Goal: Task Accomplishment & Management: Use online tool/utility

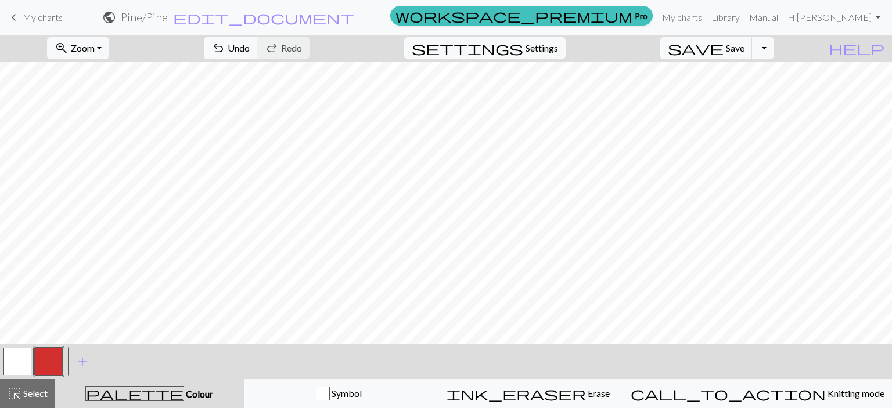
click at [14, 362] on button "button" at bounding box center [17, 362] width 28 height 28
click at [49, 355] on button "button" at bounding box center [49, 362] width 28 height 28
click at [558, 43] on span "Settings" at bounding box center [541, 48] width 33 height 14
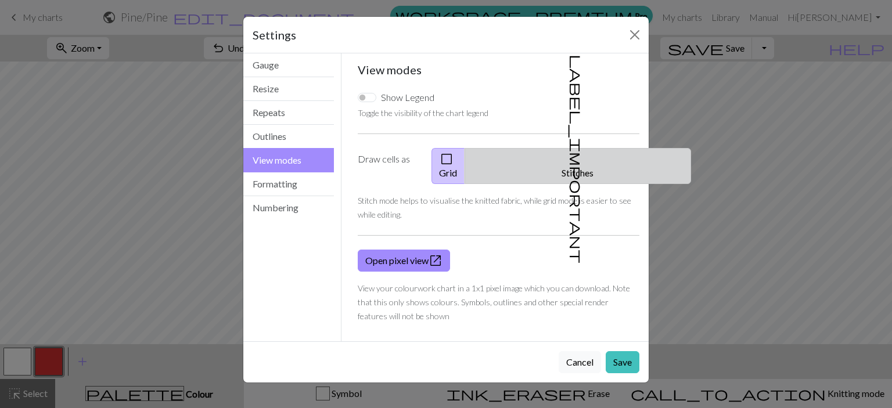
click at [585, 169] on button "label_important Stitches" at bounding box center [577, 166] width 226 height 36
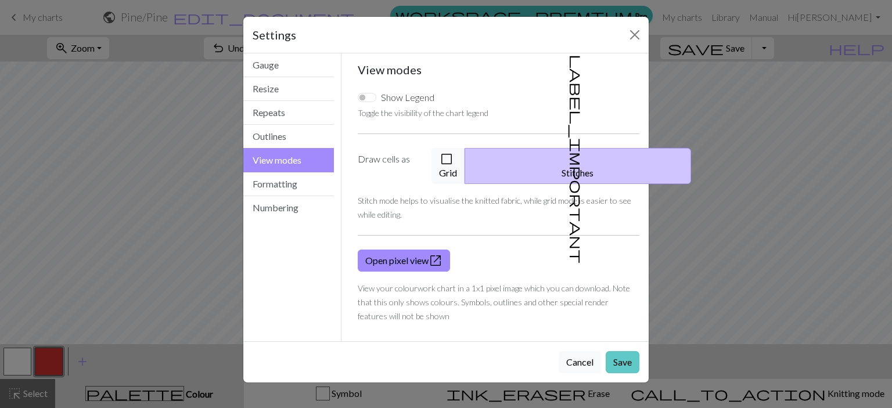
click at [623, 352] on button "Save" at bounding box center [622, 362] width 34 height 22
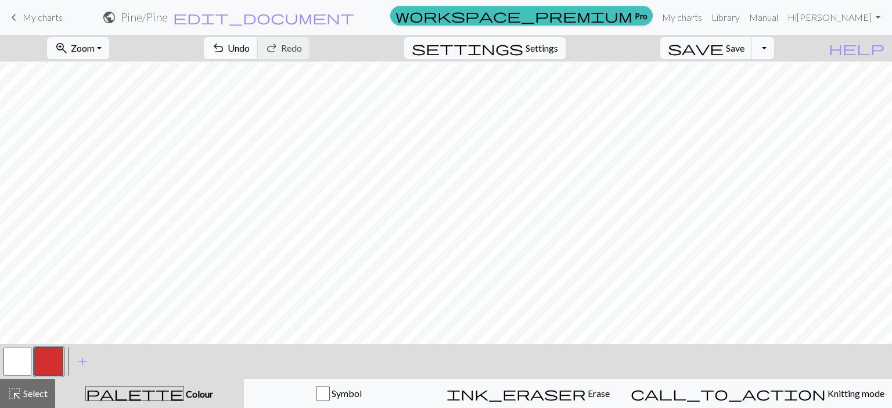
click at [225, 48] on span "undo" at bounding box center [218, 48] width 14 height 16
click at [250, 49] on span "Undo" at bounding box center [239, 47] width 22 height 11
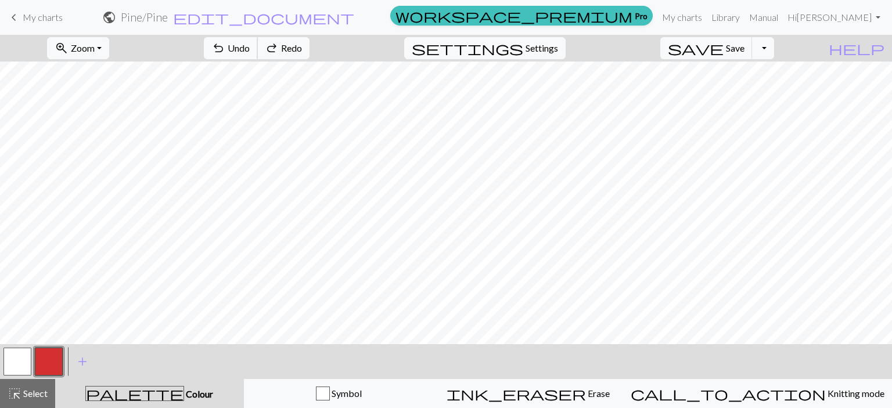
click at [250, 49] on span "Undo" at bounding box center [239, 47] width 22 height 11
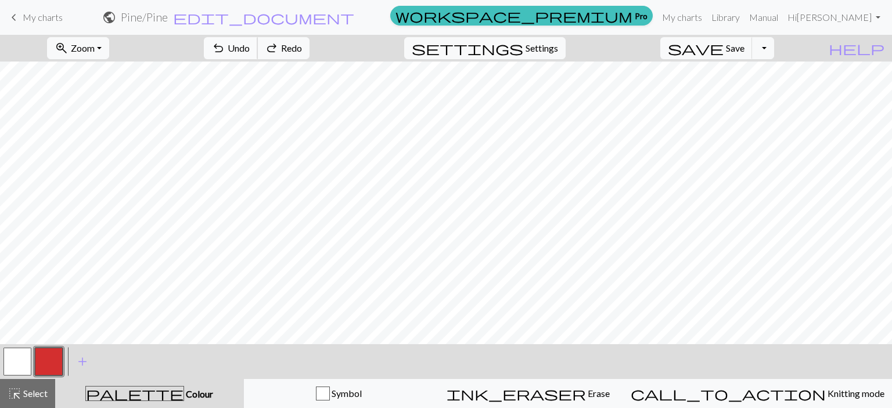
click at [250, 49] on span "Undo" at bounding box center [239, 47] width 22 height 11
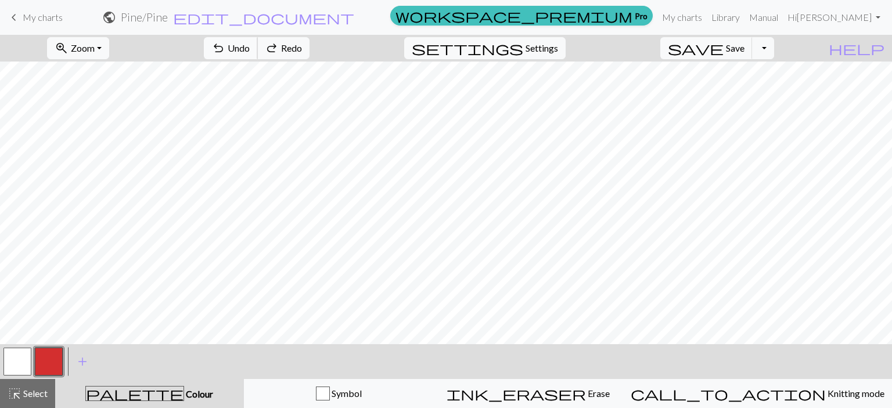
click at [250, 49] on span "Undo" at bounding box center [239, 47] width 22 height 11
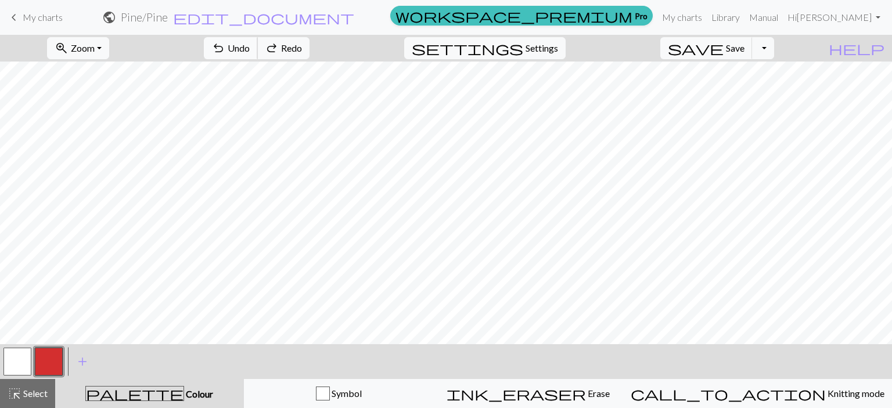
click at [250, 49] on span "Undo" at bounding box center [239, 47] width 22 height 11
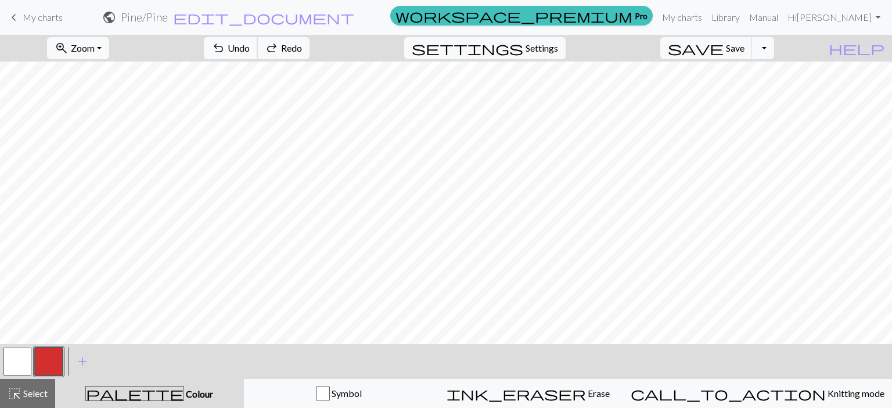
click at [250, 49] on span "Undo" at bounding box center [239, 47] width 22 height 11
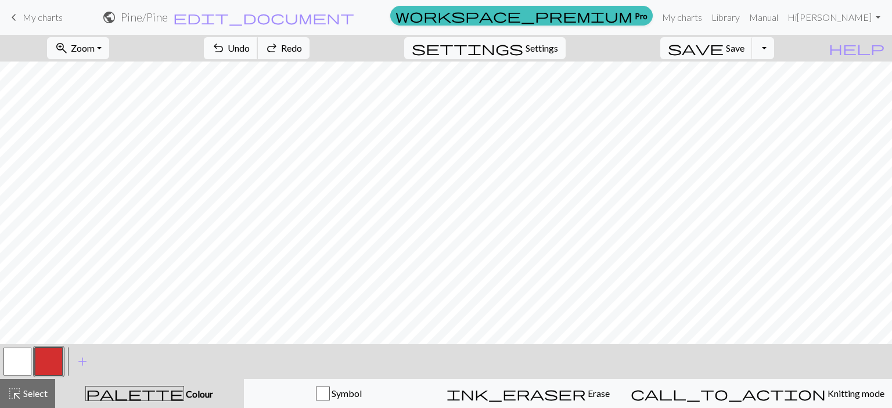
click at [250, 49] on span "Undo" at bounding box center [239, 47] width 22 height 11
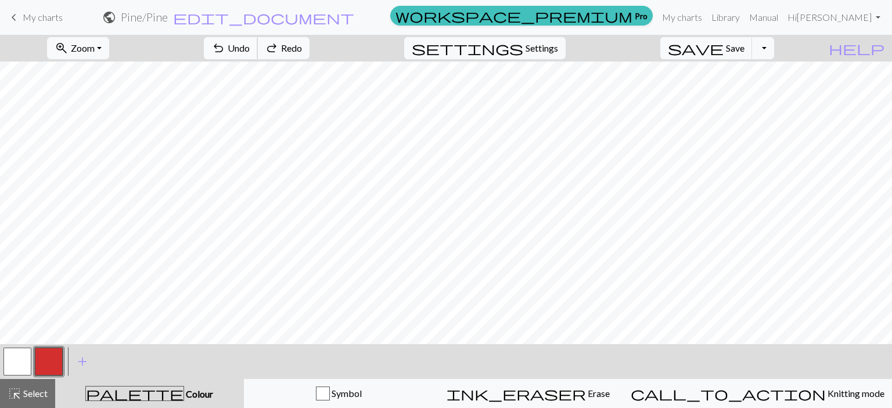
click at [250, 49] on span "Undo" at bounding box center [239, 47] width 22 height 11
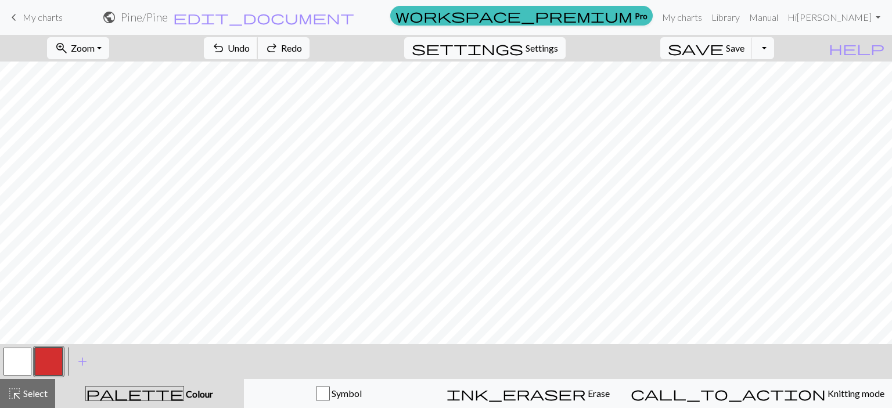
click at [250, 49] on span "Undo" at bounding box center [239, 47] width 22 height 11
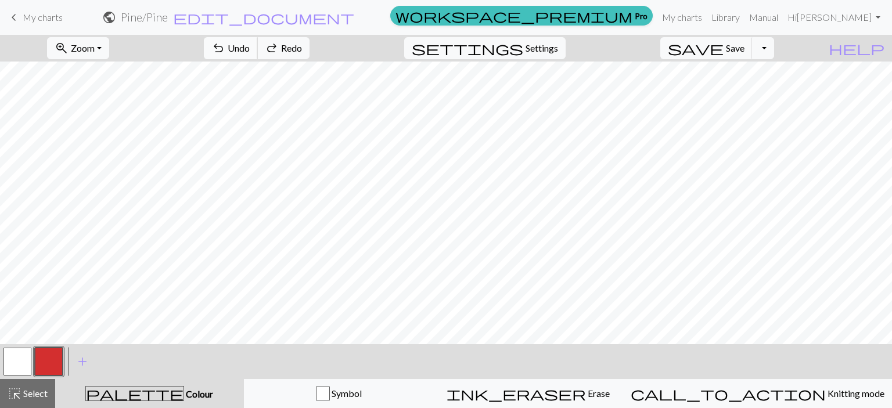
click at [250, 49] on span "Undo" at bounding box center [239, 47] width 22 height 11
click at [55, 366] on button "button" at bounding box center [49, 362] width 28 height 28
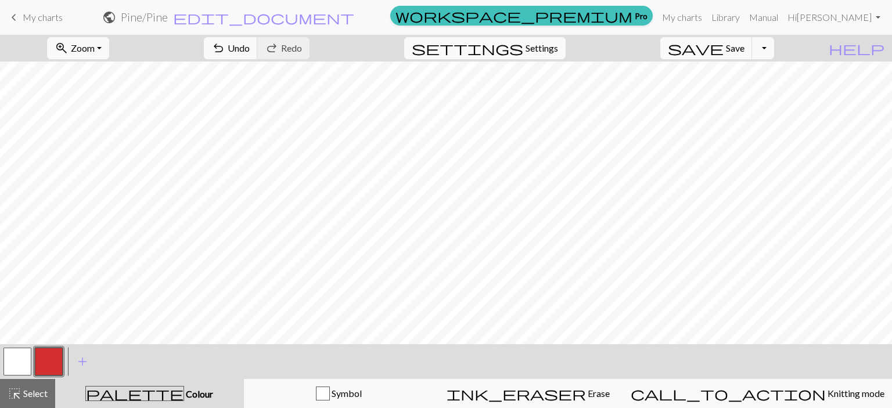
click at [26, 348] on button "button" at bounding box center [17, 362] width 28 height 28
click at [50, 352] on button "button" at bounding box center [49, 362] width 28 height 28
click at [23, 369] on button "button" at bounding box center [17, 362] width 28 height 28
click at [56, 353] on button "button" at bounding box center [49, 362] width 28 height 28
click at [14, 364] on button "button" at bounding box center [17, 362] width 28 height 28
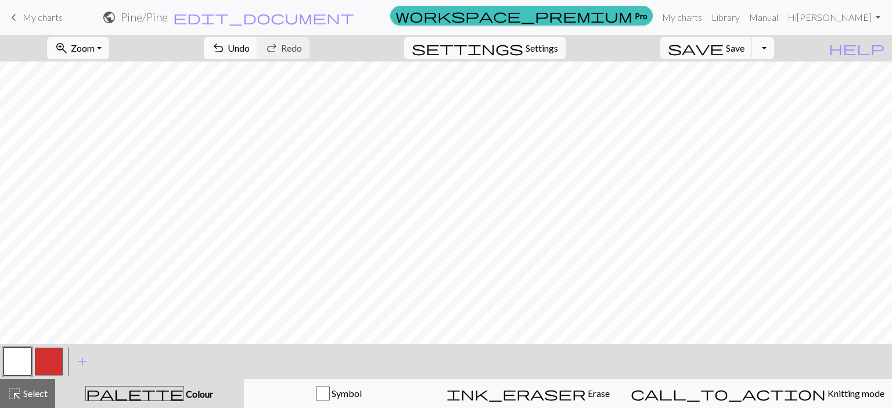
click at [44, 371] on button "button" at bounding box center [49, 362] width 28 height 28
click at [548, 44] on span "Settings" at bounding box center [541, 48] width 33 height 14
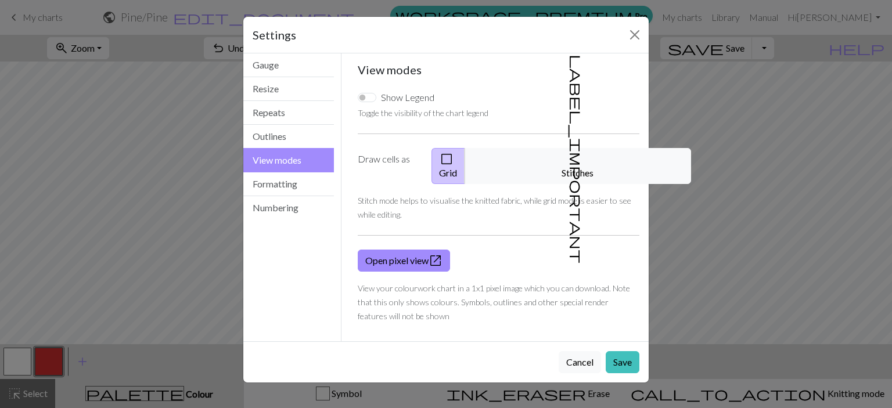
click at [576, 145] on div "Show Legend Toggle the visibility of the chart legend Draw cells as check_box_o…" at bounding box center [499, 206] width 296 height 251
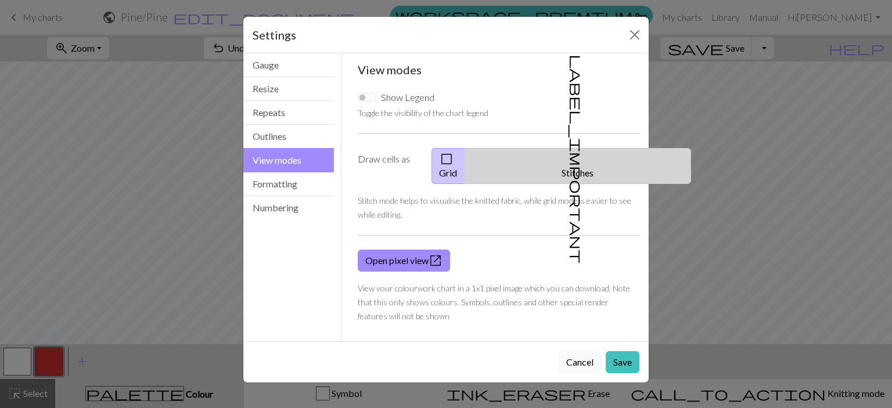
click at [578, 155] on button "label_important Stitches" at bounding box center [577, 166] width 226 height 36
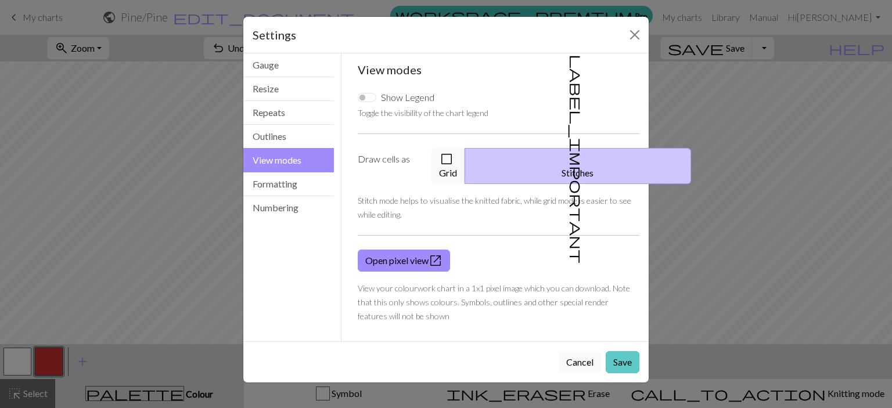
click at [624, 354] on button "Save" at bounding box center [622, 362] width 34 height 22
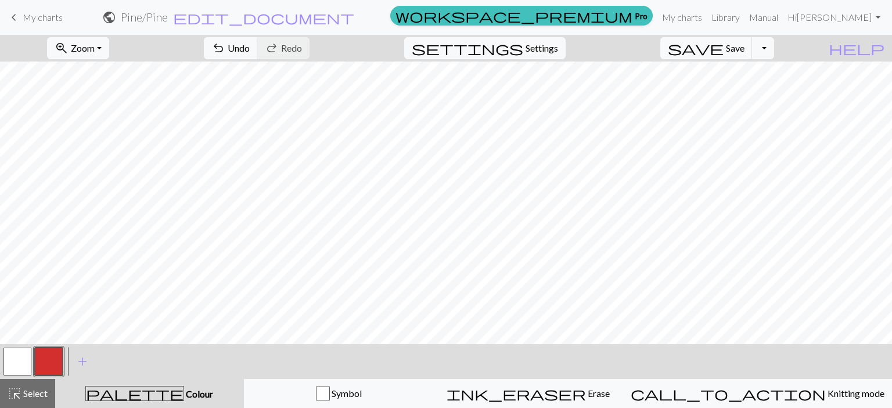
click at [16, 368] on button "button" at bounding box center [17, 362] width 28 height 28
click at [60, 356] on button "button" at bounding box center [49, 362] width 28 height 28
click at [23, 366] on button "button" at bounding box center [17, 362] width 28 height 28
click at [45, 359] on button "button" at bounding box center [49, 362] width 28 height 28
click at [14, 366] on button "button" at bounding box center [17, 362] width 28 height 28
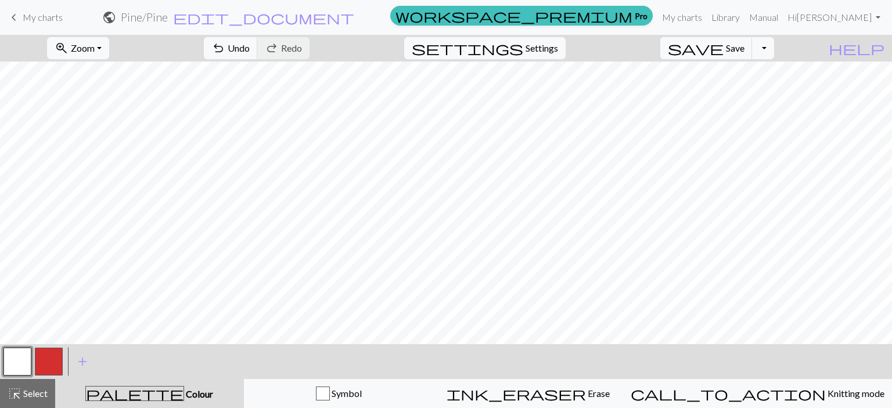
click at [52, 369] on button "button" at bounding box center [49, 362] width 28 height 28
click at [16, 370] on button "button" at bounding box center [17, 362] width 28 height 28
click at [40, 367] on button "button" at bounding box center [49, 362] width 28 height 28
click at [26, 363] on button "button" at bounding box center [17, 362] width 28 height 28
click at [49, 364] on button "button" at bounding box center [49, 362] width 28 height 28
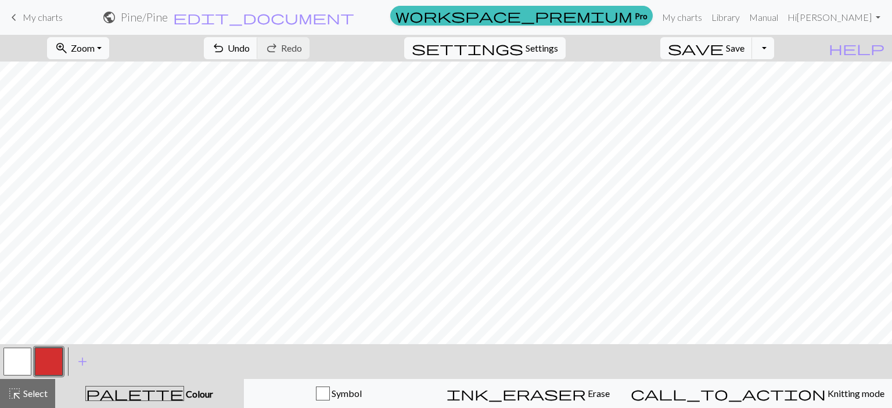
click at [14, 357] on button "button" at bounding box center [17, 362] width 28 height 28
click at [37, 361] on button "button" at bounding box center [49, 362] width 28 height 28
click at [23, 369] on button "button" at bounding box center [17, 362] width 28 height 28
click at [48, 366] on button "button" at bounding box center [49, 362] width 28 height 28
click at [14, 364] on button "button" at bounding box center [17, 362] width 28 height 28
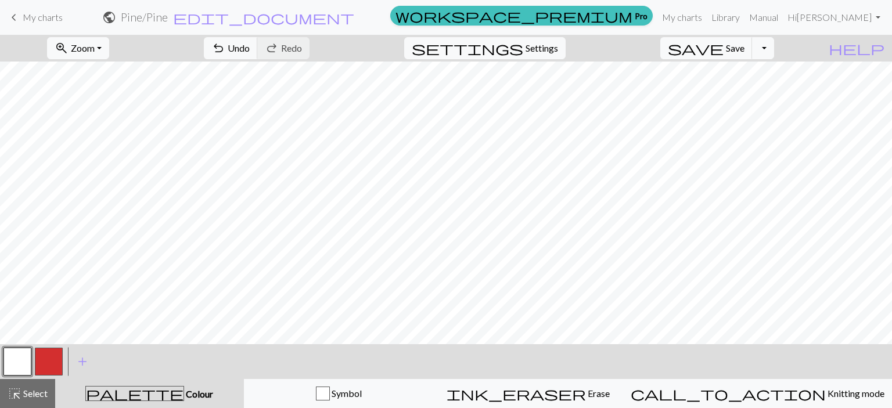
click at [55, 360] on button "button" at bounding box center [49, 362] width 28 height 28
click at [23, 359] on button "button" at bounding box center [17, 362] width 28 height 28
click at [47, 371] on button "button" at bounding box center [49, 362] width 28 height 28
click at [15, 368] on button "button" at bounding box center [17, 362] width 28 height 28
click at [46, 362] on button "button" at bounding box center [49, 362] width 28 height 28
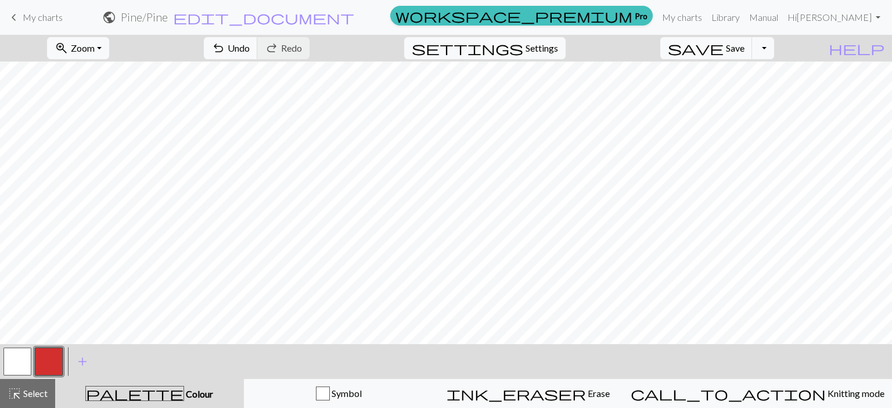
click at [20, 362] on button "button" at bounding box center [17, 362] width 28 height 28
click at [50, 366] on button "button" at bounding box center [49, 362] width 28 height 28
click at [26, 362] on button "button" at bounding box center [17, 362] width 28 height 28
click at [55, 357] on button "button" at bounding box center [49, 362] width 28 height 28
click at [19, 371] on button "button" at bounding box center [17, 362] width 28 height 28
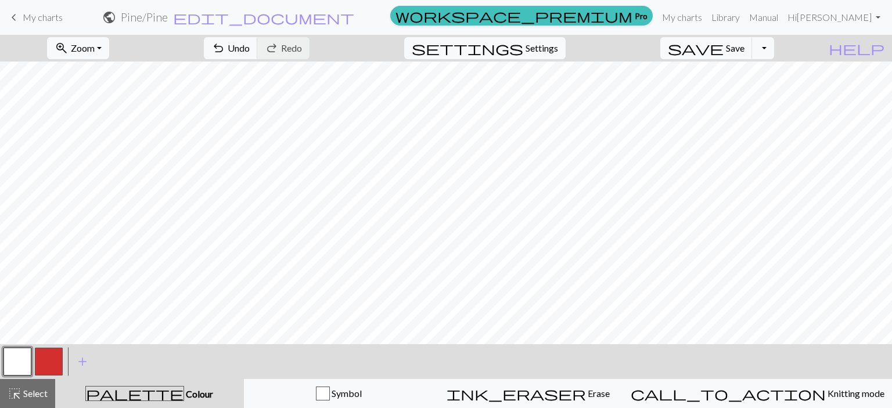
click at [37, 359] on button "button" at bounding box center [49, 362] width 28 height 28
click at [19, 360] on button "button" at bounding box center [17, 362] width 28 height 28
click at [44, 364] on button "button" at bounding box center [49, 362] width 28 height 28
click at [16, 362] on button "button" at bounding box center [17, 362] width 28 height 28
click at [55, 364] on button "button" at bounding box center [49, 362] width 28 height 28
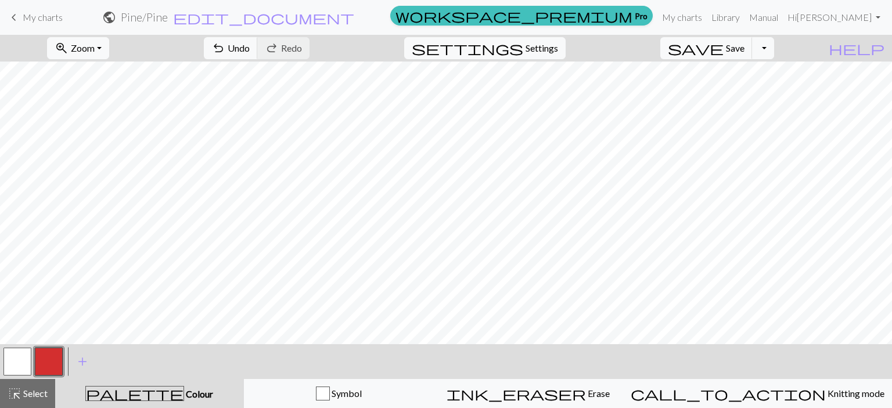
click at [13, 371] on button "button" at bounding box center [17, 362] width 28 height 28
click at [50, 363] on button "button" at bounding box center [49, 362] width 28 height 28
click at [20, 359] on button "button" at bounding box center [17, 362] width 28 height 28
click at [46, 365] on button "button" at bounding box center [49, 362] width 28 height 28
click at [21, 366] on button "button" at bounding box center [17, 362] width 28 height 28
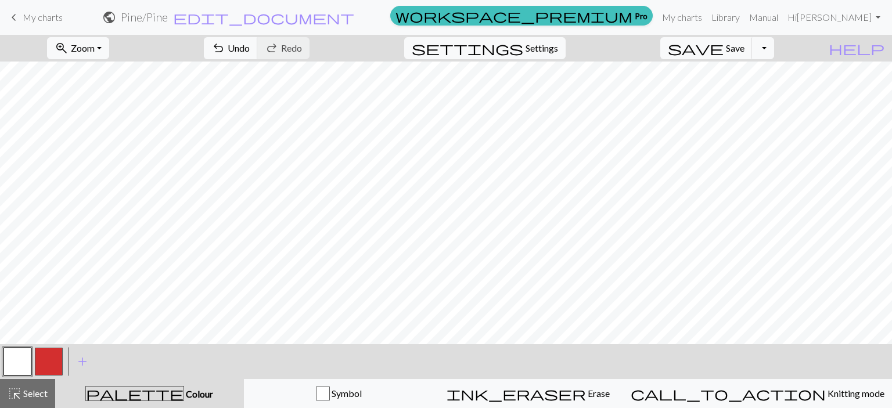
click at [56, 352] on button "button" at bounding box center [49, 362] width 28 height 28
click at [19, 357] on button "button" at bounding box center [17, 362] width 28 height 28
click at [46, 368] on button "button" at bounding box center [49, 362] width 28 height 28
click at [19, 361] on button "button" at bounding box center [17, 362] width 28 height 28
click at [45, 367] on button "button" at bounding box center [49, 362] width 28 height 28
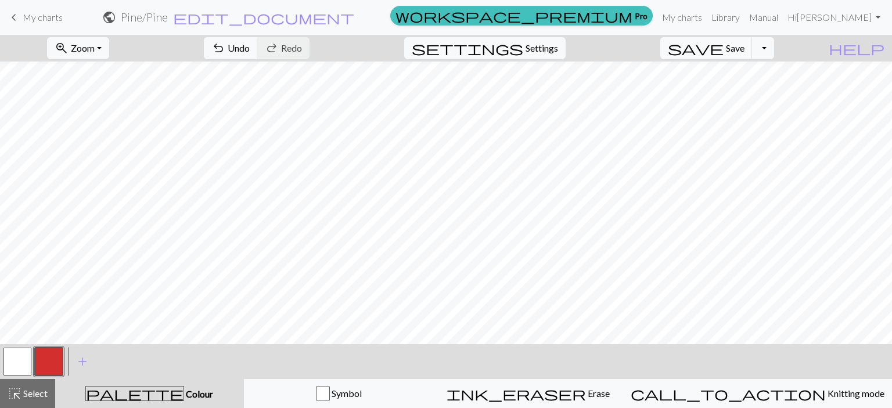
click at [26, 360] on button "button" at bounding box center [17, 362] width 28 height 28
click at [59, 366] on button "button" at bounding box center [49, 362] width 28 height 28
click at [19, 359] on button "button" at bounding box center [17, 362] width 28 height 28
click at [44, 367] on button "button" at bounding box center [49, 362] width 28 height 28
click at [34, 353] on div at bounding box center [48, 361] width 31 height 31
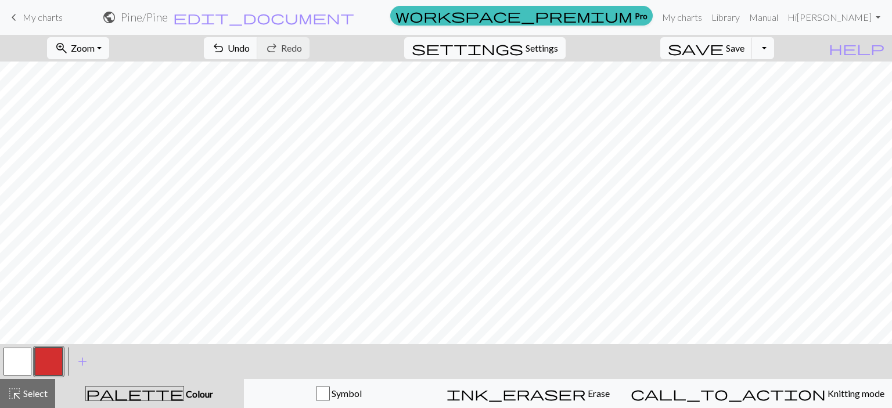
click at [21, 359] on button "button" at bounding box center [17, 362] width 28 height 28
click at [52, 355] on button "button" at bounding box center [49, 362] width 28 height 28
click at [15, 370] on button "button" at bounding box center [17, 362] width 28 height 28
click at [48, 367] on button "button" at bounding box center [49, 362] width 28 height 28
click at [17, 369] on button "button" at bounding box center [17, 362] width 28 height 28
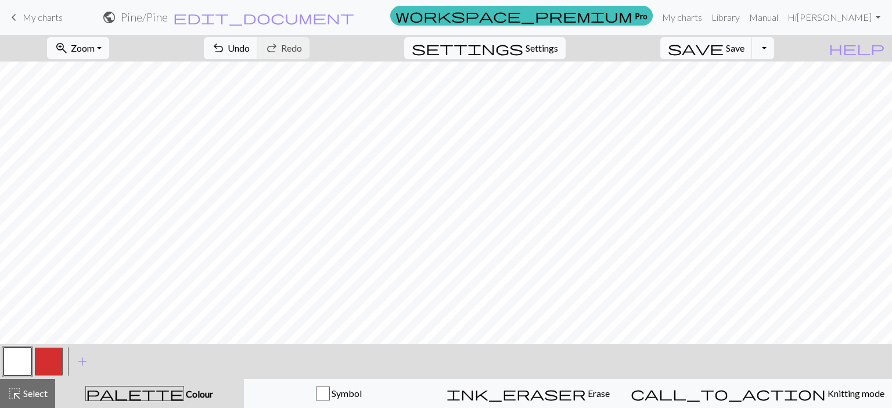
click at [55, 359] on button "button" at bounding box center [49, 362] width 28 height 28
click at [23, 362] on button "button" at bounding box center [17, 362] width 28 height 28
click at [50, 371] on button "button" at bounding box center [49, 362] width 28 height 28
click at [16, 365] on button "button" at bounding box center [17, 362] width 28 height 28
click at [48, 367] on button "button" at bounding box center [49, 362] width 28 height 28
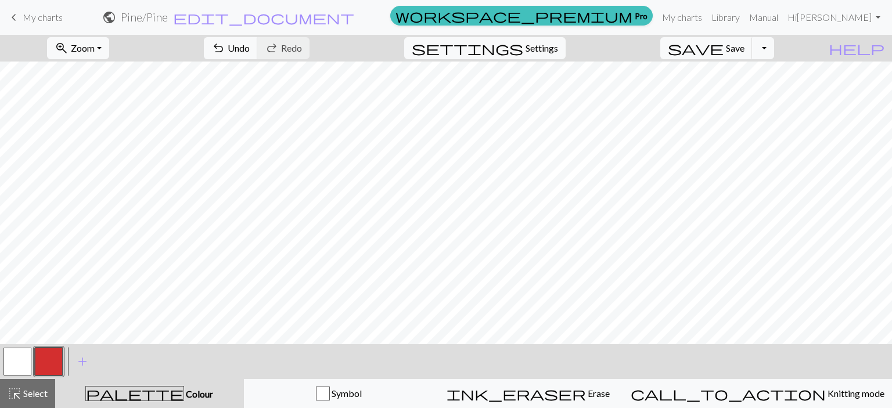
click at [19, 359] on button "button" at bounding box center [17, 362] width 28 height 28
click at [49, 370] on button "button" at bounding box center [49, 362] width 28 height 28
click at [10, 359] on button "button" at bounding box center [17, 362] width 28 height 28
click at [40, 366] on button "button" at bounding box center [49, 362] width 28 height 28
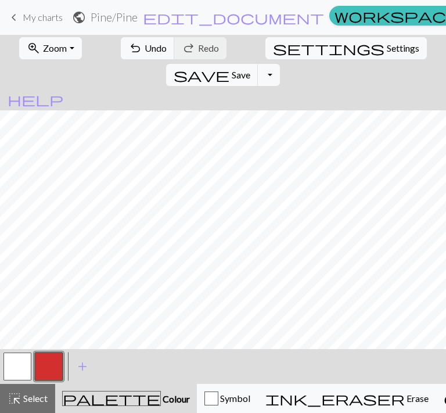
click at [21, 372] on button "button" at bounding box center [17, 366] width 28 height 28
click at [53, 364] on button "button" at bounding box center [49, 366] width 28 height 28
click at [15, 371] on button "button" at bounding box center [17, 366] width 28 height 28
click at [49, 363] on button "button" at bounding box center [49, 366] width 28 height 28
click at [145, 45] on span "Undo" at bounding box center [156, 47] width 22 height 11
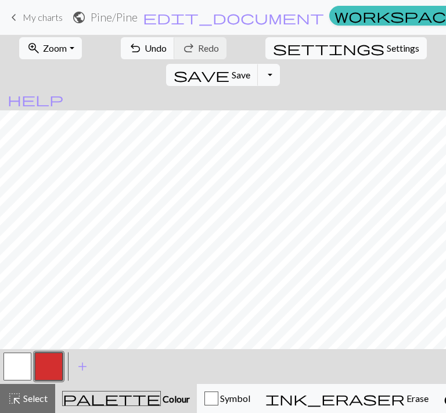
click at [26, 370] on button "button" at bounding box center [17, 366] width 28 height 28
click at [49, 364] on button "button" at bounding box center [49, 366] width 28 height 28
click at [15, 366] on button "button" at bounding box center [17, 366] width 28 height 28
click at [44, 367] on button "button" at bounding box center [49, 366] width 28 height 28
click at [23, 375] on button "button" at bounding box center [17, 366] width 28 height 28
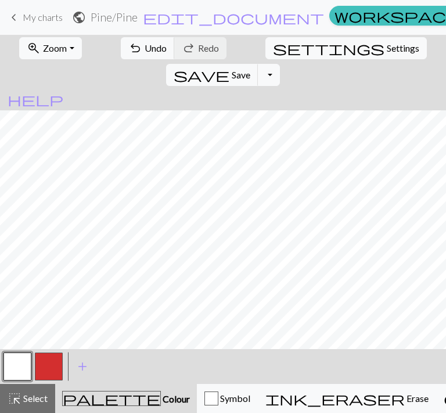
click at [48, 373] on button "button" at bounding box center [49, 366] width 28 height 28
click at [22, 364] on button "button" at bounding box center [17, 366] width 28 height 28
click at [49, 373] on button "button" at bounding box center [49, 366] width 28 height 28
click at [19, 367] on button "button" at bounding box center [17, 366] width 28 height 28
click at [45, 363] on button "button" at bounding box center [49, 366] width 28 height 28
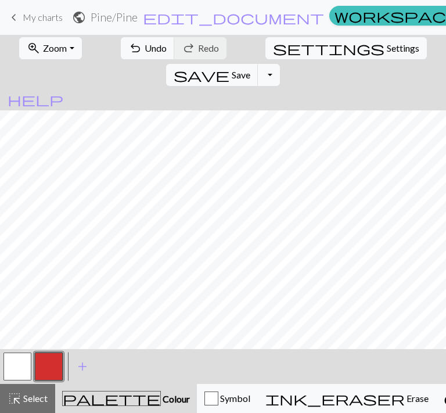
click at [14, 366] on button "button" at bounding box center [17, 366] width 28 height 28
click at [46, 362] on button "button" at bounding box center [49, 366] width 28 height 28
click at [17, 360] on button "button" at bounding box center [17, 366] width 28 height 28
click at [49, 369] on button "button" at bounding box center [49, 366] width 28 height 28
click at [19, 359] on button "button" at bounding box center [17, 366] width 28 height 28
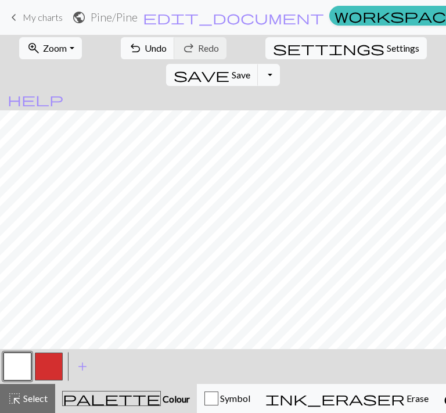
click at [46, 370] on button "button" at bounding box center [49, 366] width 28 height 28
click at [16, 363] on button "button" at bounding box center [17, 366] width 28 height 28
click at [48, 363] on button "button" at bounding box center [49, 366] width 28 height 28
click at [14, 371] on button "button" at bounding box center [17, 366] width 28 height 28
click at [44, 371] on button "button" at bounding box center [49, 366] width 28 height 28
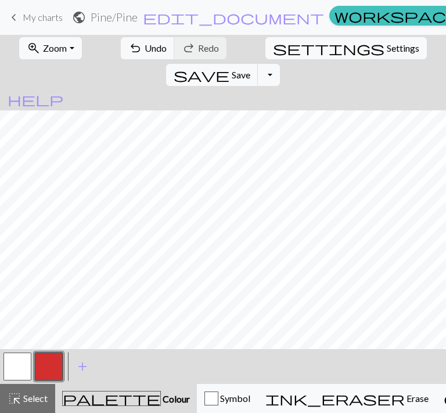
click at [10, 370] on button "button" at bounding box center [17, 366] width 28 height 28
click at [46, 370] on button "button" at bounding box center [49, 366] width 28 height 28
click at [24, 369] on button "button" at bounding box center [17, 366] width 28 height 28
click at [47, 374] on button "button" at bounding box center [49, 366] width 28 height 28
click at [19, 367] on button "button" at bounding box center [17, 366] width 28 height 28
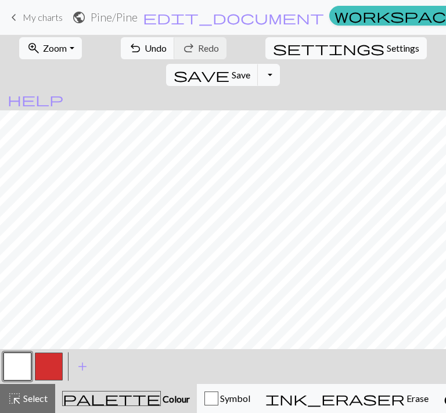
click at [49, 365] on button "button" at bounding box center [49, 366] width 28 height 28
click at [17, 374] on button "button" at bounding box center [17, 366] width 28 height 28
click at [53, 366] on button "button" at bounding box center [49, 366] width 28 height 28
click at [2, 374] on div at bounding box center [17, 366] width 31 height 31
click at [16, 371] on button "button" at bounding box center [17, 366] width 28 height 28
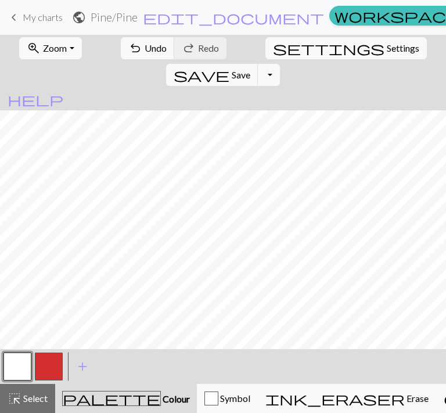
click at [54, 371] on button "button" at bounding box center [49, 366] width 28 height 28
click at [27, 372] on button "button" at bounding box center [17, 366] width 28 height 28
click at [48, 373] on button "button" at bounding box center [49, 366] width 28 height 28
click at [19, 369] on button "button" at bounding box center [17, 366] width 28 height 28
click at [63, 365] on div at bounding box center [48, 366] width 31 height 31
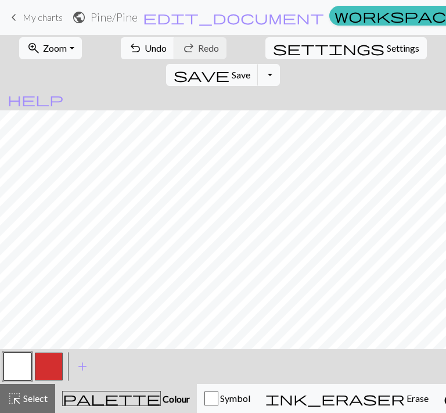
click at [44, 371] on button "button" at bounding box center [49, 366] width 28 height 28
click at [14, 371] on button "button" at bounding box center [17, 366] width 28 height 28
click at [43, 372] on button "button" at bounding box center [49, 366] width 28 height 28
click at [18, 366] on button "button" at bounding box center [17, 366] width 28 height 28
click at [47, 361] on button "button" at bounding box center [49, 366] width 28 height 28
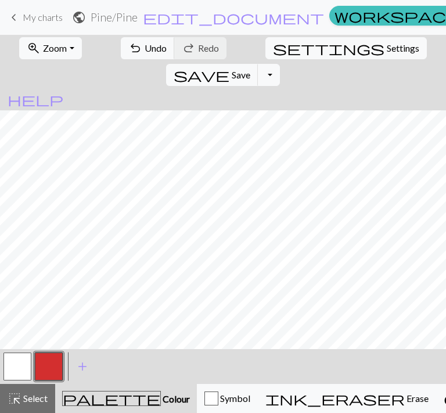
click at [0, 373] on div "< > add Add a colour" at bounding box center [223, 366] width 446 height 35
click at [16, 373] on button "button" at bounding box center [17, 366] width 28 height 28
click at [48, 362] on button "button" at bounding box center [49, 366] width 28 height 28
click at [2, 376] on div at bounding box center [17, 366] width 31 height 31
click at [9, 373] on button "button" at bounding box center [17, 366] width 28 height 28
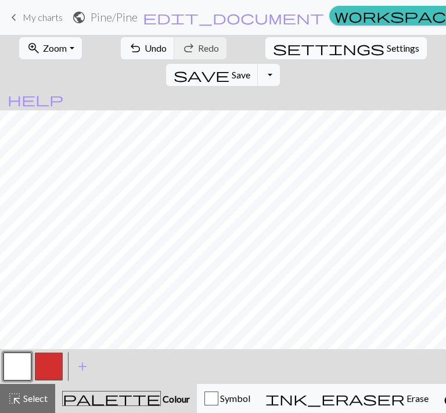
click at [387, 49] on span "Settings" at bounding box center [403, 48] width 33 height 14
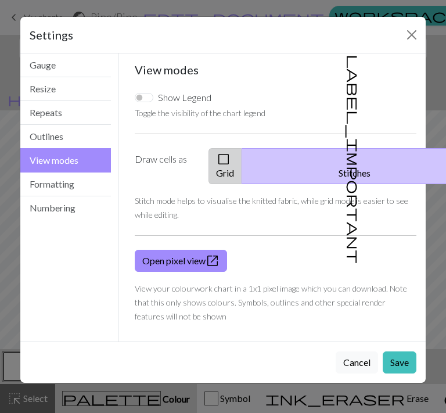
click at [242, 167] on button "check_box_outline_blank Grid" at bounding box center [225, 166] width 34 height 36
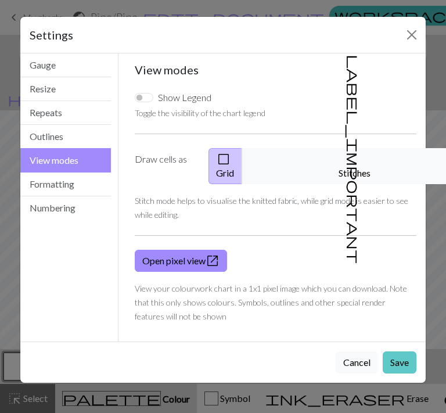
click at [400, 351] on button "Save" at bounding box center [399, 362] width 34 height 22
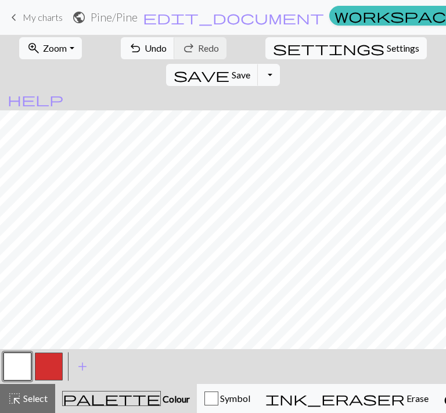
click at [41, 371] on button "button" at bounding box center [49, 366] width 28 height 28
click at [13, 373] on button "button" at bounding box center [17, 366] width 28 height 28
click at [48, 367] on button "button" at bounding box center [49, 366] width 28 height 28
click at [23, 367] on button "button" at bounding box center [17, 366] width 28 height 28
click at [55, 369] on button "button" at bounding box center [49, 366] width 28 height 28
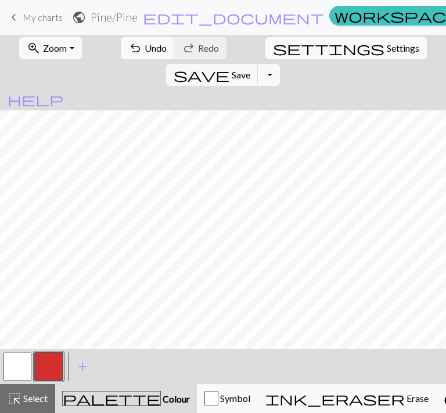
click at [15, 369] on button "button" at bounding box center [17, 366] width 28 height 28
click at [50, 369] on button "button" at bounding box center [49, 366] width 28 height 28
click at [10, 373] on button "button" at bounding box center [17, 366] width 28 height 28
click at [36, 373] on button "button" at bounding box center [49, 366] width 28 height 28
click at [14, 371] on button "button" at bounding box center [17, 366] width 28 height 28
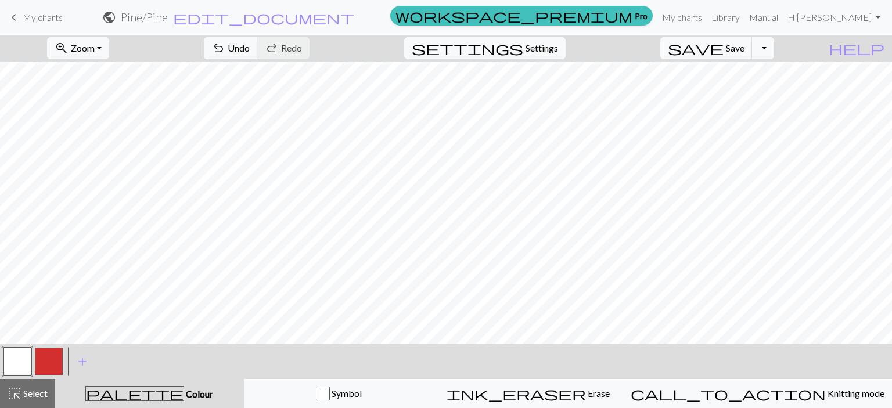
click at [47, 369] on button "button" at bounding box center [49, 362] width 28 height 28
click at [24, 366] on button "button" at bounding box center [17, 362] width 28 height 28
click at [52, 357] on button "button" at bounding box center [49, 362] width 28 height 28
click at [22, 363] on button "button" at bounding box center [17, 362] width 28 height 28
click at [55, 364] on button "button" at bounding box center [49, 362] width 28 height 28
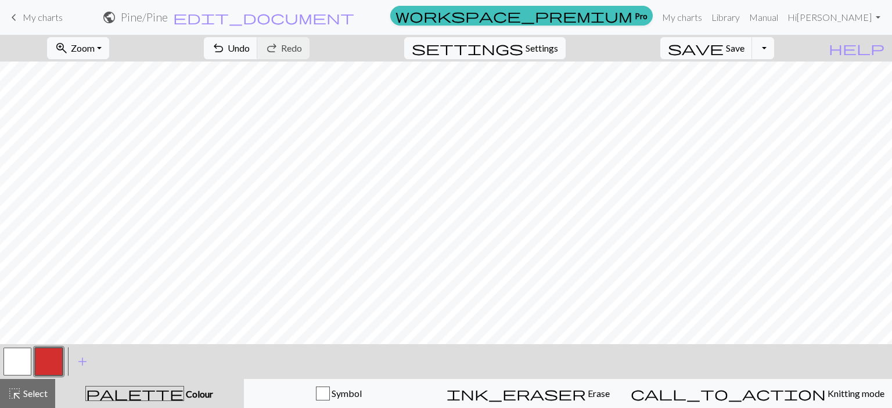
click at [23, 364] on button "button" at bounding box center [17, 362] width 28 height 28
click at [47, 362] on button "button" at bounding box center [49, 362] width 28 height 28
click at [19, 366] on button "button" at bounding box center [17, 362] width 28 height 28
click at [49, 367] on button "button" at bounding box center [49, 362] width 28 height 28
click at [23, 366] on button "button" at bounding box center [17, 362] width 28 height 28
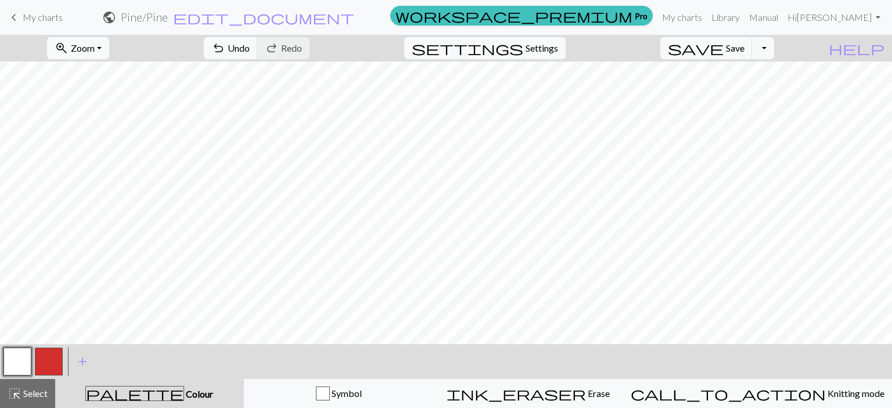
click at [50, 365] on button "button" at bounding box center [49, 362] width 28 height 28
click at [9, 366] on button "button" at bounding box center [17, 362] width 28 height 28
click at [49, 367] on button "button" at bounding box center [49, 362] width 28 height 28
click at [19, 371] on button "button" at bounding box center [17, 362] width 28 height 28
click at [53, 365] on button "button" at bounding box center [49, 362] width 28 height 28
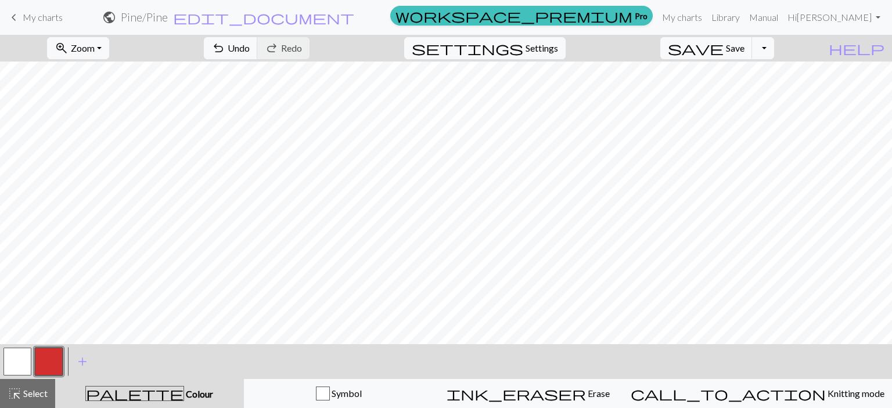
click at [19, 367] on button "button" at bounding box center [17, 362] width 28 height 28
click at [56, 365] on button "button" at bounding box center [49, 362] width 28 height 28
click at [28, 355] on button "button" at bounding box center [17, 362] width 28 height 28
click at [42, 356] on button "button" at bounding box center [49, 362] width 28 height 28
click at [23, 371] on button "button" at bounding box center [17, 362] width 28 height 28
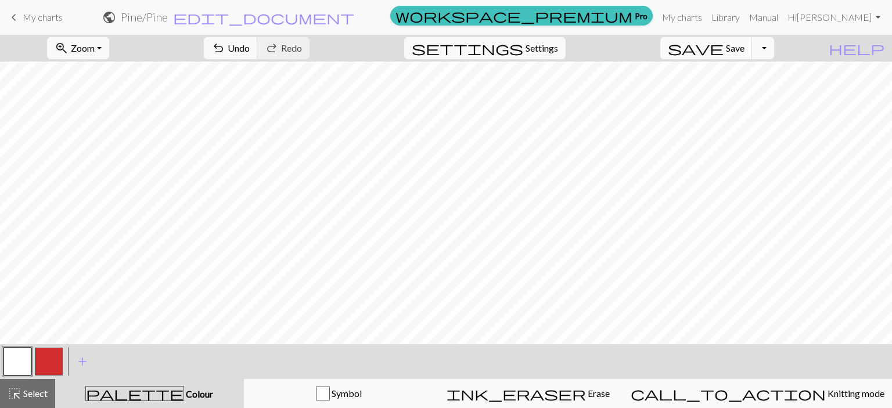
click at [41, 356] on button "button" at bounding box center [49, 362] width 28 height 28
click at [18, 359] on button "button" at bounding box center [17, 362] width 28 height 28
click at [48, 357] on button "button" at bounding box center [49, 362] width 28 height 28
click at [14, 359] on button "button" at bounding box center [17, 362] width 28 height 28
click at [54, 363] on button "button" at bounding box center [49, 362] width 28 height 28
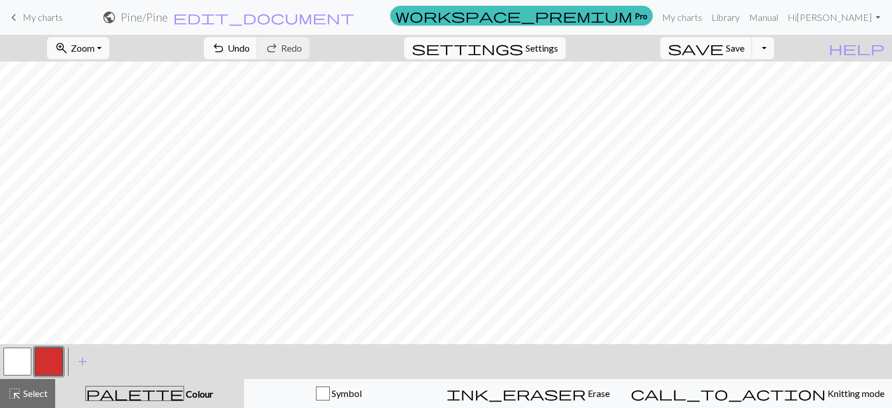
click at [9, 366] on button "button" at bounding box center [17, 362] width 28 height 28
click at [47, 363] on button "button" at bounding box center [49, 362] width 28 height 28
click at [12, 364] on button "button" at bounding box center [17, 362] width 28 height 28
click at [50, 361] on button "button" at bounding box center [49, 362] width 28 height 28
click at [11, 366] on button "button" at bounding box center [17, 362] width 28 height 28
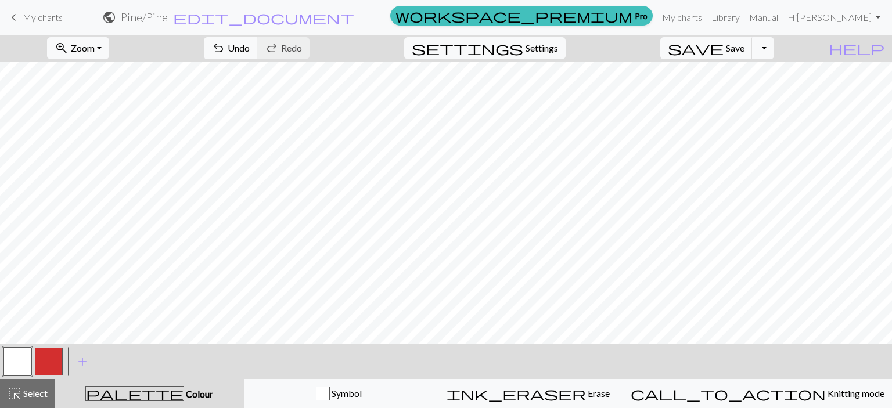
click at [47, 364] on button "button" at bounding box center [49, 362] width 28 height 28
click at [26, 360] on button "button" at bounding box center [17, 362] width 28 height 28
click at [52, 366] on button "button" at bounding box center [49, 362] width 28 height 28
click at [23, 362] on button "button" at bounding box center [17, 362] width 28 height 28
click at [44, 366] on button "button" at bounding box center [49, 362] width 28 height 28
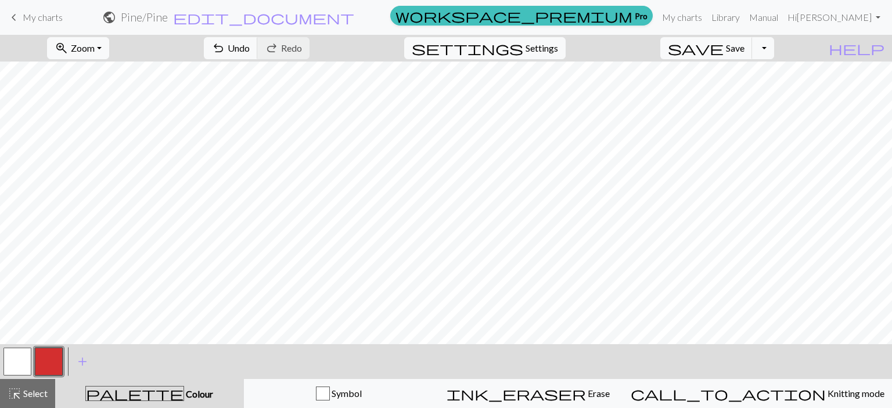
click at [10, 369] on button "button" at bounding box center [17, 362] width 28 height 28
click at [50, 365] on button "button" at bounding box center [49, 362] width 28 height 28
click at [28, 369] on button "button" at bounding box center [17, 362] width 28 height 28
click at [56, 359] on button "button" at bounding box center [49, 362] width 28 height 28
click at [23, 358] on button "button" at bounding box center [17, 362] width 28 height 28
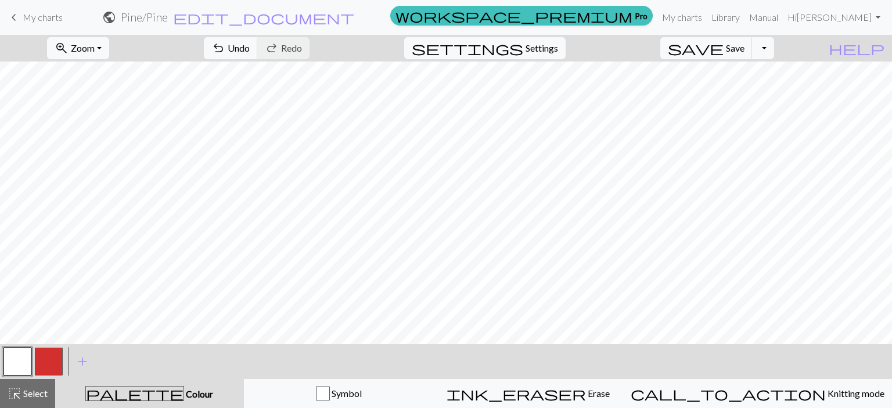
click at [45, 357] on button "button" at bounding box center [49, 362] width 28 height 28
click at [9, 374] on button "button" at bounding box center [17, 362] width 28 height 28
click at [52, 362] on button "button" at bounding box center [49, 362] width 28 height 28
click at [46, 366] on button "button" at bounding box center [49, 362] width 28 height 28
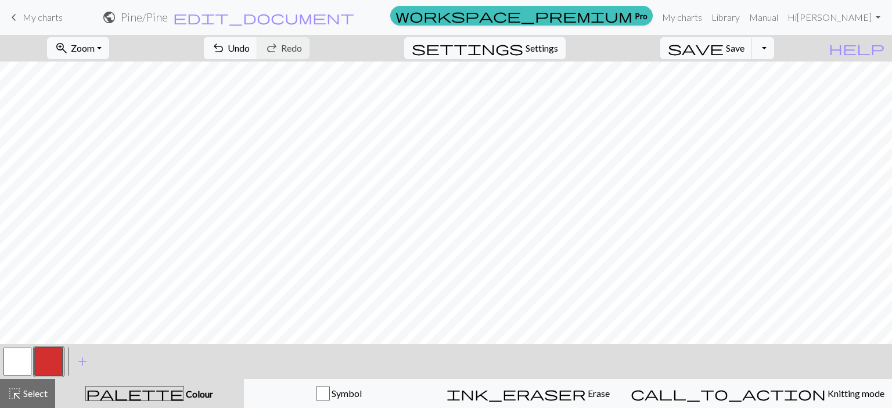
click at [19, 364] on button "button" at bounding box center [17, 362] width 28 height 28
click at [35, 367] on button "button" at bounding box center [49, 362] width 28 height 28
click at [23, 366] on button "button" at bounding box center [17, 362] width 28 height 28
click at [38, 363] on button "button" at bounding box center [49, 362] width 28 height 28
click at [26, 369] on button "button" at bounding box center [17, 362] width 28 height 28
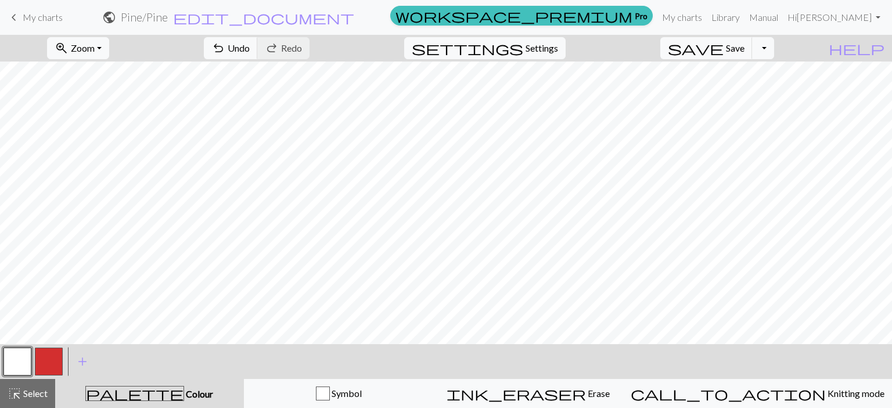
click at [47, 371] on button "button" at bounding box center [49, 362] width 28 height 28
click at [34, 356] on div at bounding box center [48, 361] width 31 height 31
click at [23, 357] on button "button" at bounding box center [17, 362] width 28 height 28
click at [48, 365] on button "button" at bounding box center [49, 362] width 28 height 28
click at [19, 353] on button "button" at bounding box center [17, 362] width 28 height 28
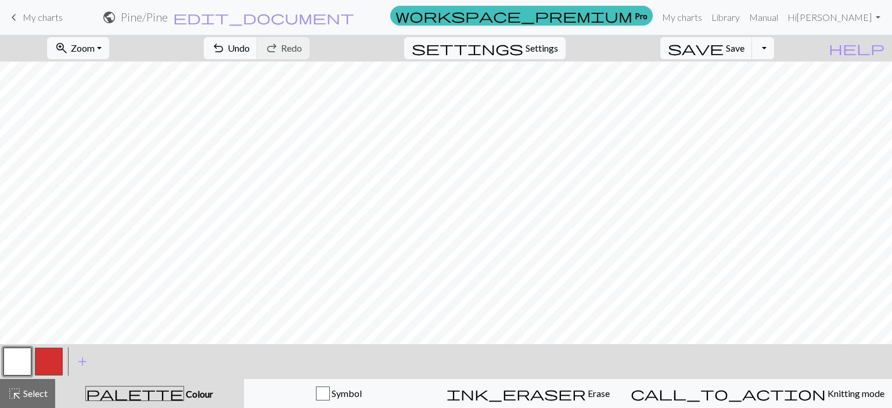
click at [47, 365] on button "button" at bounding box center [49, 362] width 28 height 28
click at [8, 367] on button "button" at bounding box center [17, 362] width 28 height 28
click at [51, 363] on button "button" at bounding box center [49, 362] width 28 height 28
click at [14, 350] on button "button" at bounding box center [17, 362] width 28 height 28
click at [55, 363] on button "button" at bounding box center [49, 362] width 28 height 28
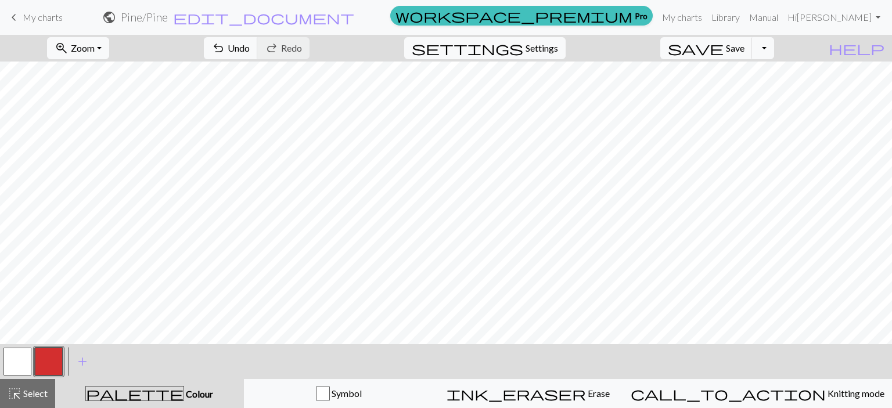
click at [15, 365] on button "button" at bounding box center [17, 362] width 28 height 28
click at [44, 367] on button "button" at bounding box center [49, 362] width 28 height 28
click at [26, 378] on div "< >" at bounding box center [33, 361] width 63 height 35
click at [23, 369] on button "button" at bounding box center [17, 362] width 28 height 28
click at [49, 355] on button "button" at bounding box center [49, 362] width 28 height 28
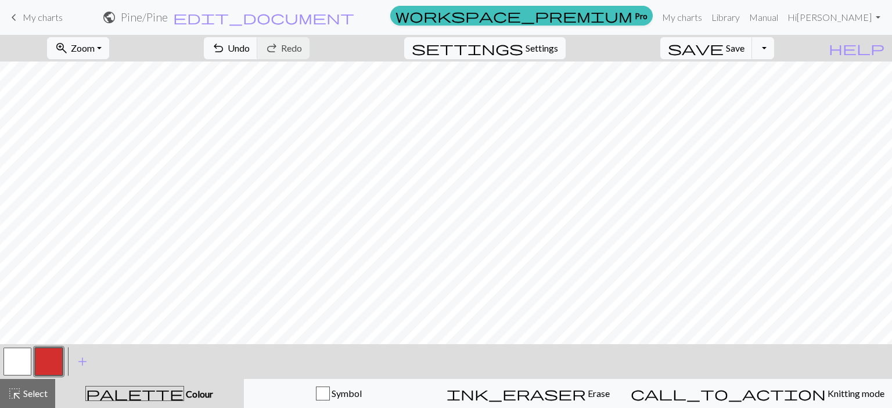
click at [16, 372] on button "button" at bounding box center [17, 362] width 28 height 28
click at [44, 367] on button "button" at bounding box center [49, 362] width 28 height 28
click at [20, 363] on button "button" at bounding box center [17, 362] width 28 height 28
click at [47, 360] on button "button" at bounding box center [49, 362] width 28 height 28
click at [26, 370] on button "button" at bounding box center [17, 362] width 28 height 28
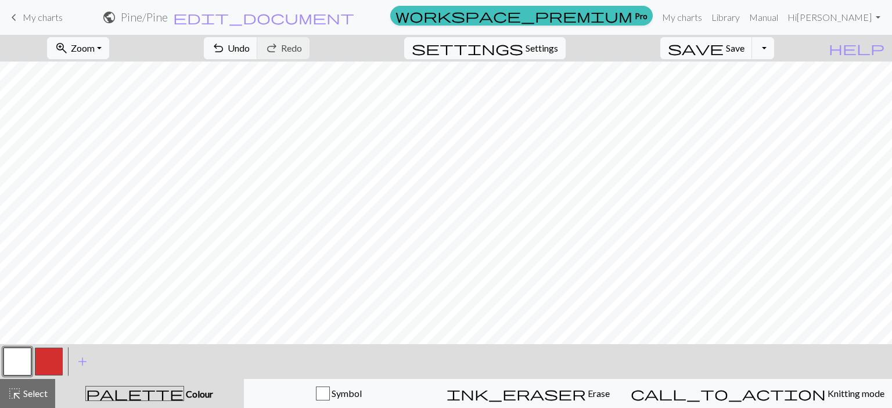
click at [46, 373] on button "button" at bounding box center [49, 362] width 28 height 28
click at [16, 367] on button "button" at bounding box center [17, 362] width 28 height 28
click at [53, 363] on button "button" at bounding box center [49, 362] width 28 height 28
click at [19, 363] on button "button" at bounding box center [17, 362] width 28 height 28
click at [46, 365] on button "button" at bounding box center [49, 362] width 28 height 28
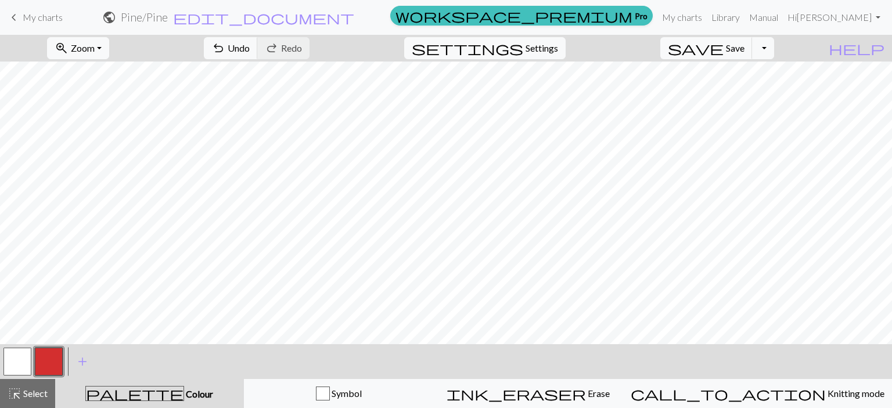
click at [27, 363] on button "button" at bounding box center [17, 362] width 28 height 28
click at [49, 360] on button "button" at bounding box center [49, 362] width 28 height 28
click at [16, 356] on button "button" at bounding box center [17, 362] width 28 height 28
click at [46, 359] on button "button" at bounding box center [49, 362] width 28 height 28
click at [21, 367] on button "button" at bounding box center [17, 362] width 28 height 28
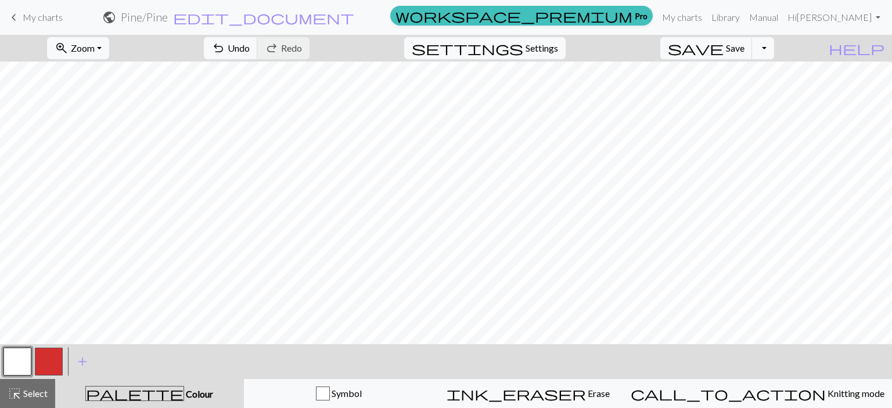
click at [56, 366] on button "button" at bounding box center [49, 362] width 28 height 28
click at [16, 369] on button "button" at bounding box center [17, 362] width 28 height 28
click at [48, 362] on button "button" at bounding box center [49, 362] width 28 height 28
click at [21, 366] on button "button" at bounding box center [17, 362] width 28 height 28
click at [47, 362] on button "button" at bounding box center [49, 362] width 28 height 28
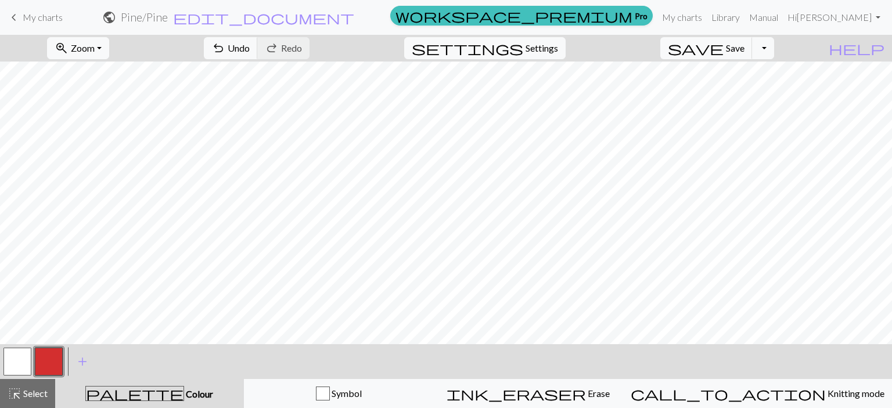
click at [17, 366] on button "button" at bounding box center [17, 362] width 28 height 28
click at [49, 369] on button "button" at bounding box center [49, 362] width 28 height 28
click at [28, 367] on button "button" at bounding box center [17, 362] width 28 height 28
click at [48, 363] on button "button" at bounding box center [49, 362] width 28 height 28
click at [15, 356] on button "button" at bounding box center [17, 362] width 28 height 28
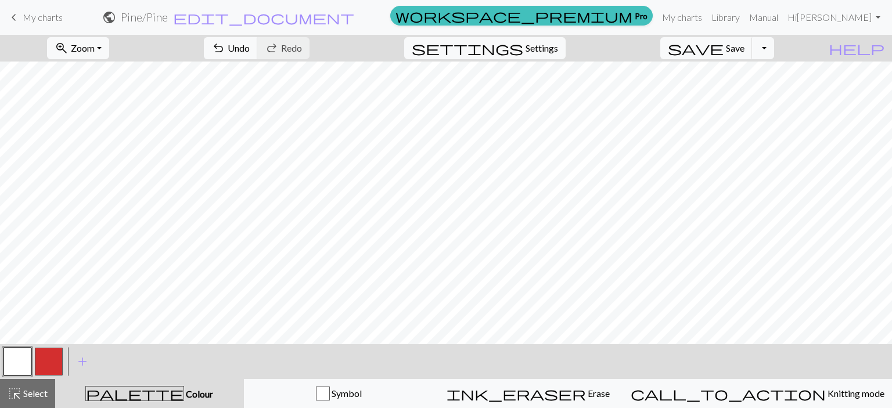
click at [53, 364] on button "button" at bounding box center [49, 362] width 28 height 28
click at [22, 363] on button "button" at bounding box center [17, 362] width 28 height 28
click at [53, 365] on button "button" at bounding box center [49, 362] width 28 height 28
click at [12, 365] on button "button" at bounding box center [17, 362] width 28 height 28
click at [57, 364] on button "button" at bounding box center [49, 362] width 28 height 28
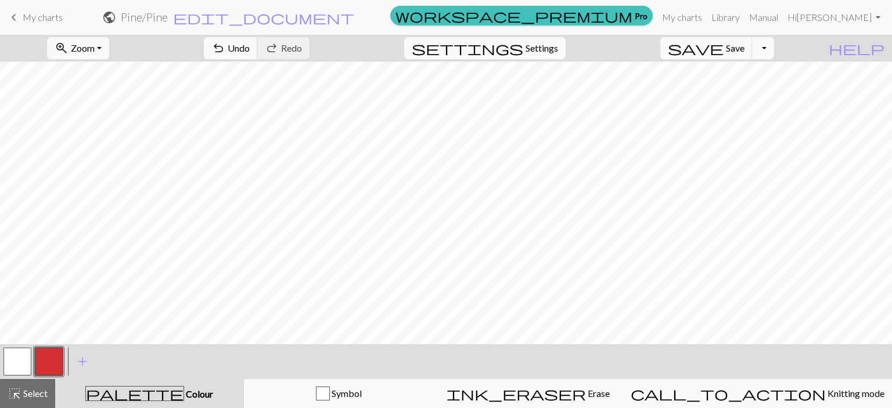
click at [23, 364] on button "button" at bounding box center [17, 362] width 28 height 28
click at [46, 366] on button "button" at bounding box center [49, 362] width 28 height 28
click at [16, 370] on button "button" at bounding box center [17, 362] width 28 height 28
click at [554, 50] on span "Settings" at bounding box center [541, 48] width 33 height 14
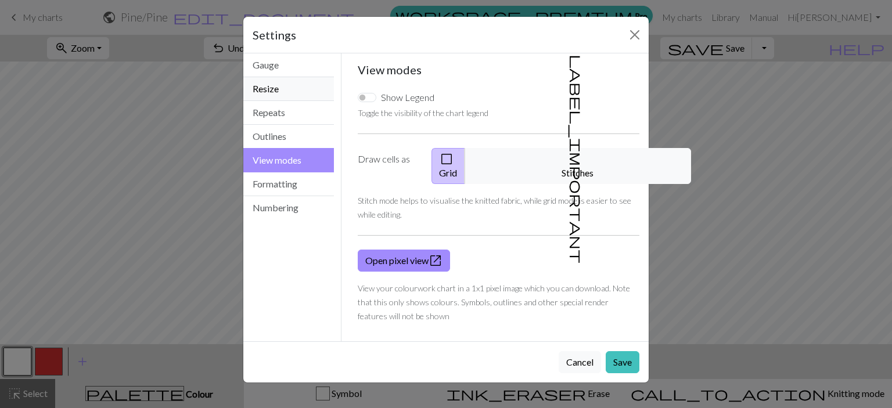
click at [273, 88] on button "Resize" at bounding box center [288, 89] width 91 height 24
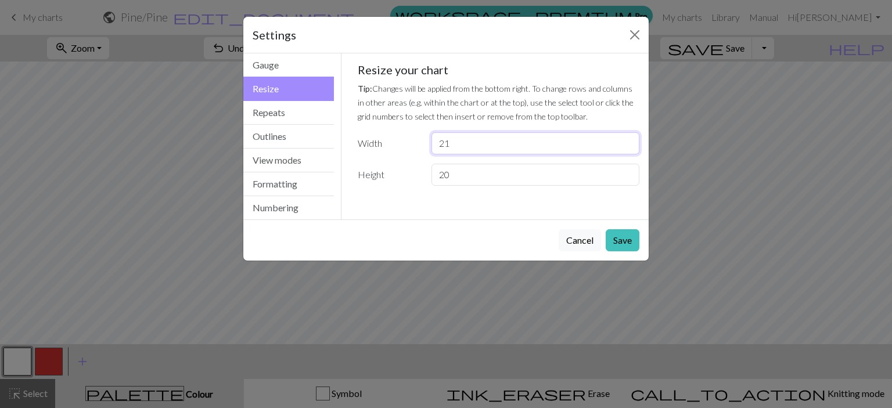
click at [465, 149] on input "21" at bounding box center [535, 143] width 208 height 22
click at [461, 178] on input "20" at bounding box center [535, 175] width 208 height 22
type input "40"
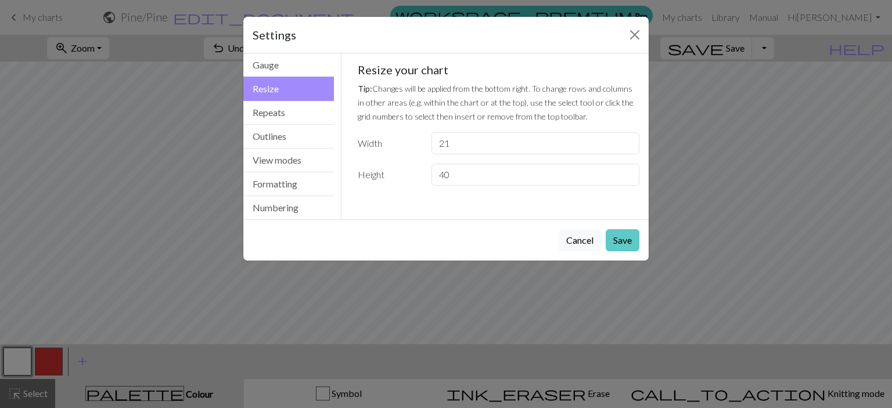
click at [622, 248] on button "Save" at bounding box center [622, 240] width 34 height 22
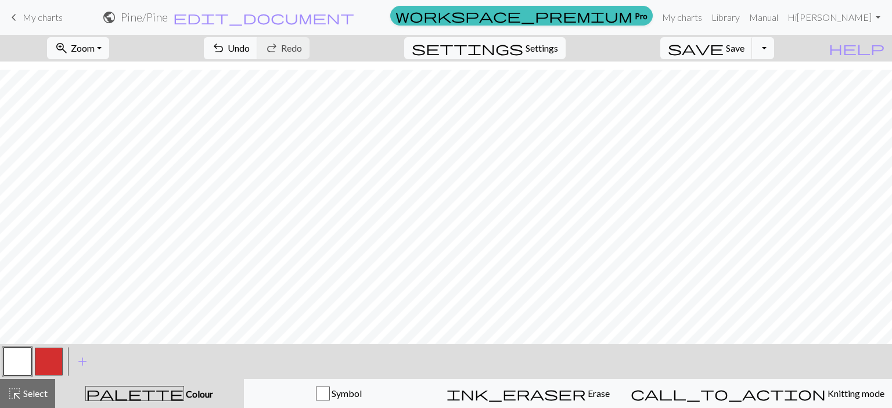
scroll to position [242, 0]
click at [42, 362] on button "button" at bounding box center [49, 362] width 28 height 28
click at [14, 359] on button "button" at bounding box center [17, 362] width 28 height 28
click at [53, 362] on button "button" at bounding box center [49, 362] width 28 height 28
click at [24, 362] on button "button" at bounding box center [17, 362] width 28 height 28
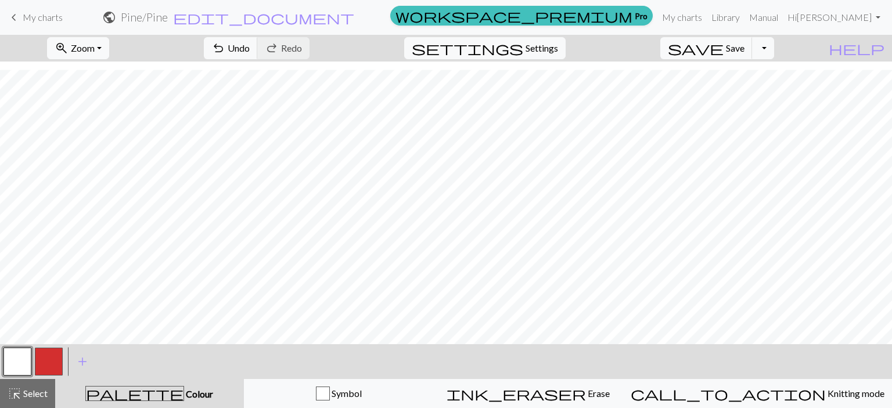
click at [49, 366] on button "button" at bounding box center [49, 362] width 28 height 28
click at [23, 362] on button "button" at bounding box center [17, 362] width 28 height 28
click at [55, 363] on button "button" at bounding box center [49, 362] width 28 height 28
click at [24, 366] on button "button" at bounding box center [17, 362] width 28 height 28
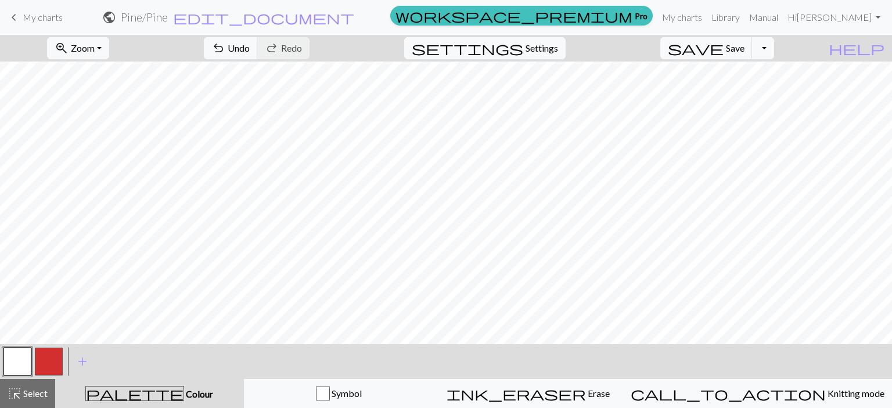
click at [44, 364] on button "button" at bounding box center [49, 362] width 28 height 28
click at [16, 361] on button "button" at bounding box center [17, 362] width 28 height 28
